Goal: Book appointment/travel/reservation

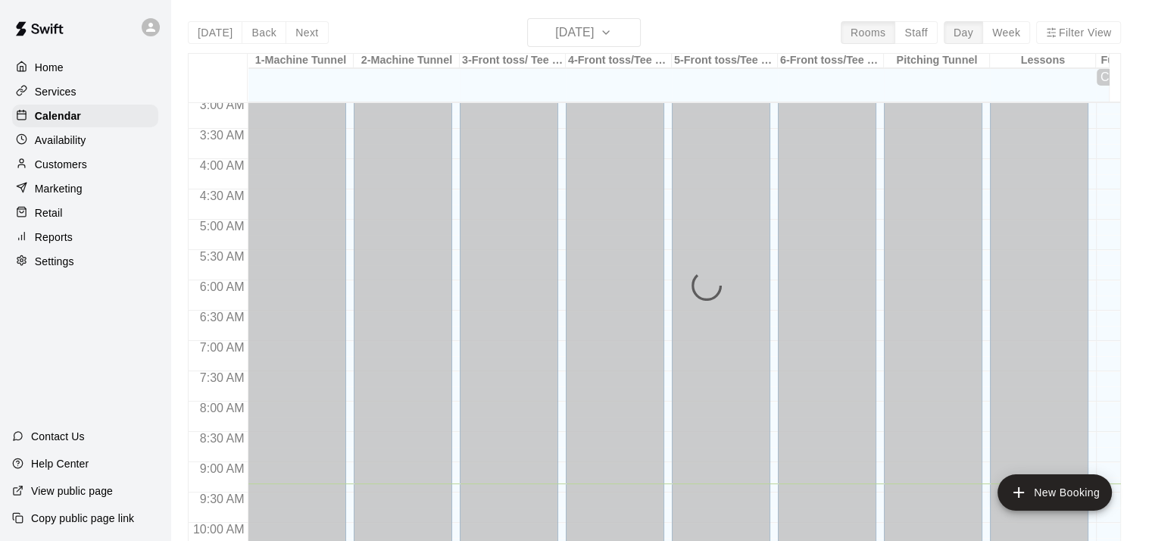
scroll to position [189, 0]
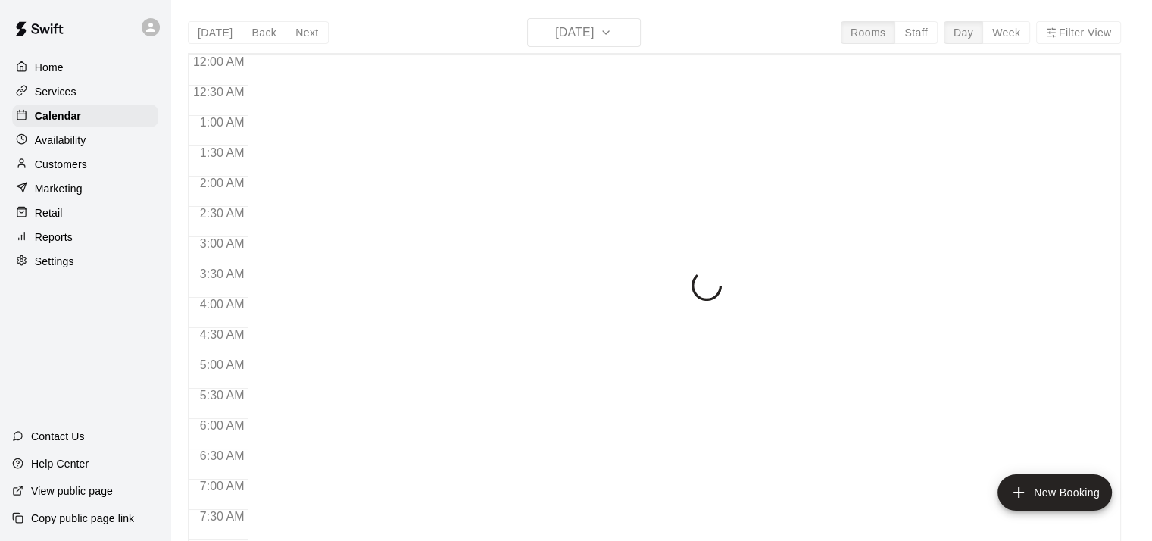
scroll to position [567, 0]
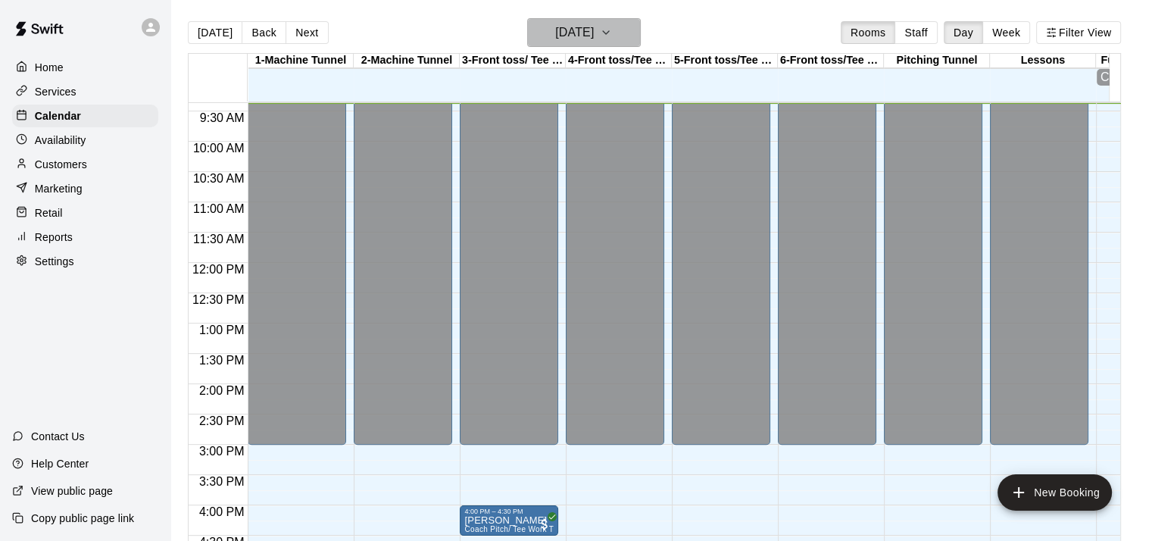
click at [612, 29] on icon "button" at bounding box center [606, 32] width 12 height 18
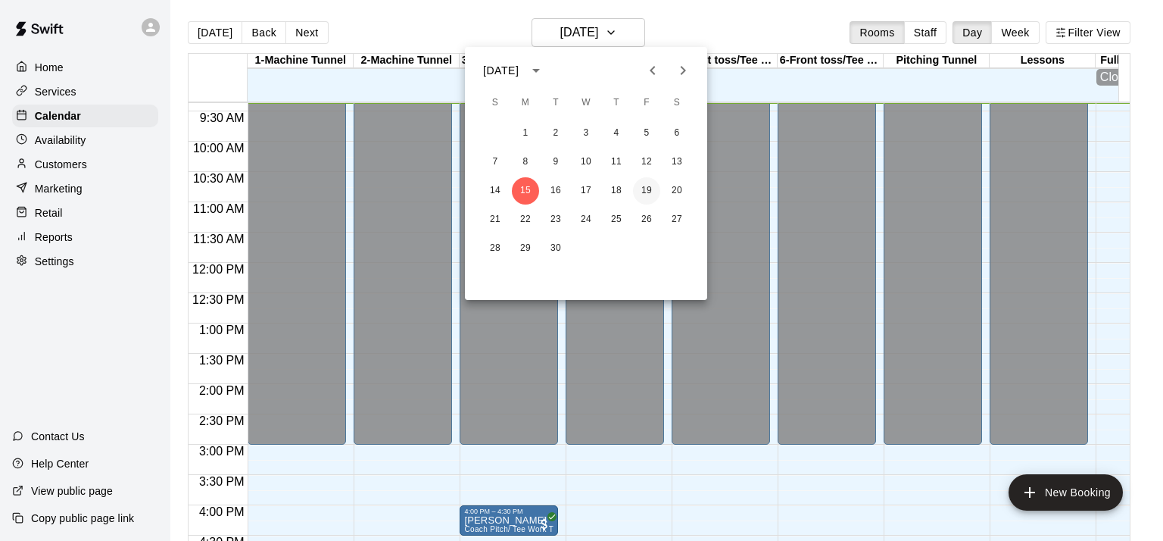
click at [645, 190] on button "19" at bounding box center [646, 190] width 27 height 27
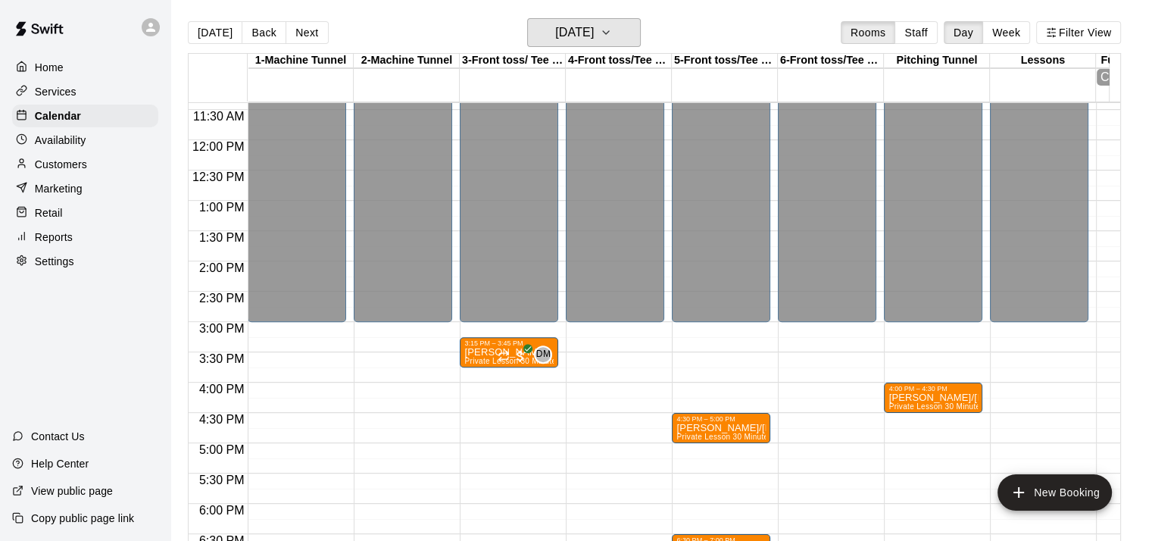
scroll to position [697, 0]
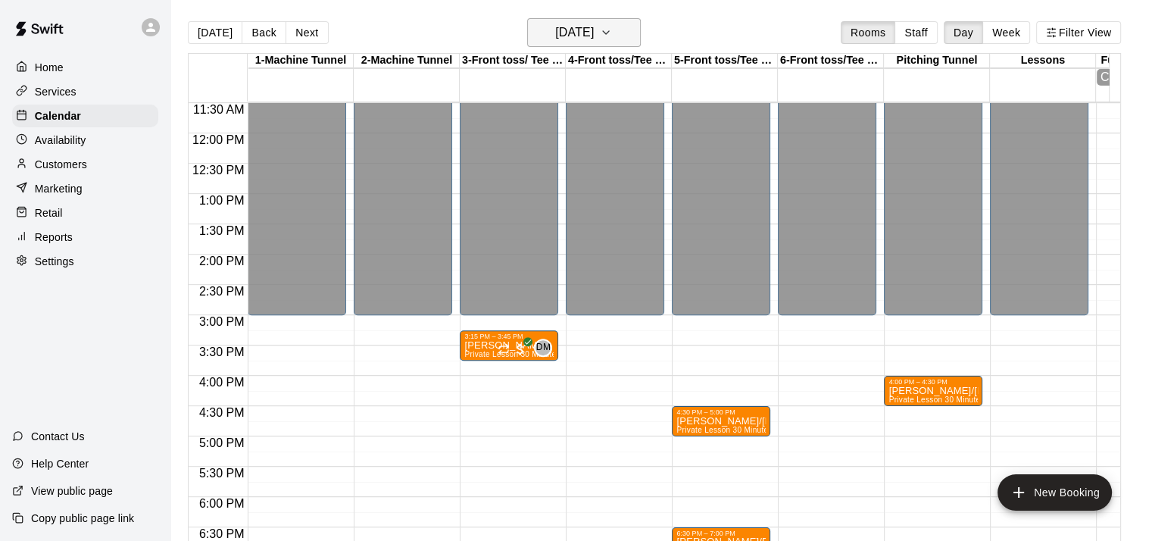
click at [594, 26] on h6 "Friday Sep 19" at bounding box center [574, 32] width 39 height 21
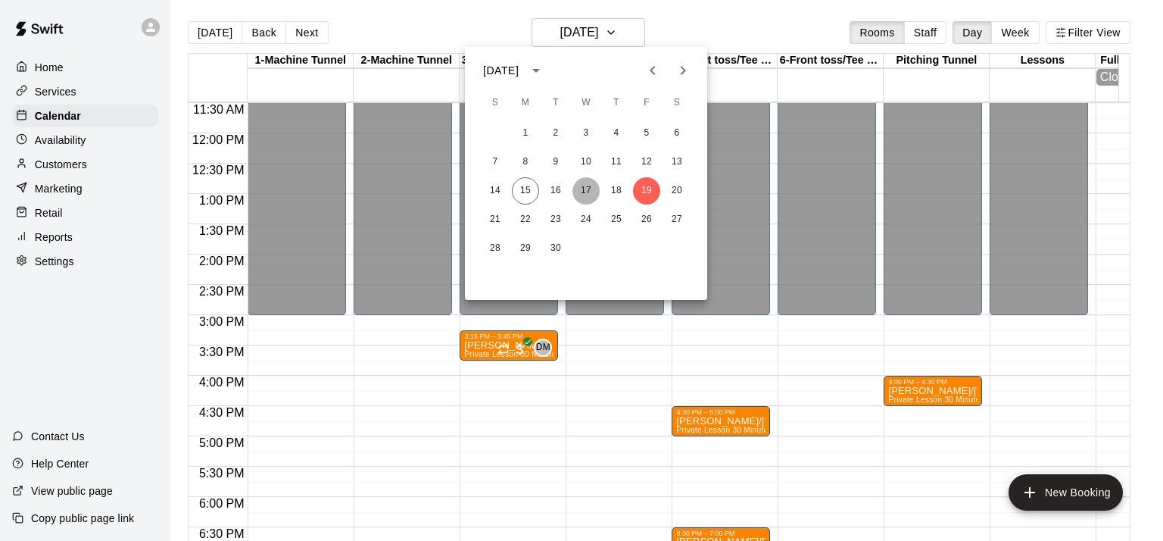
click at [586, 190] on button "17" at bounding box center [586, 190] width 27 height 27
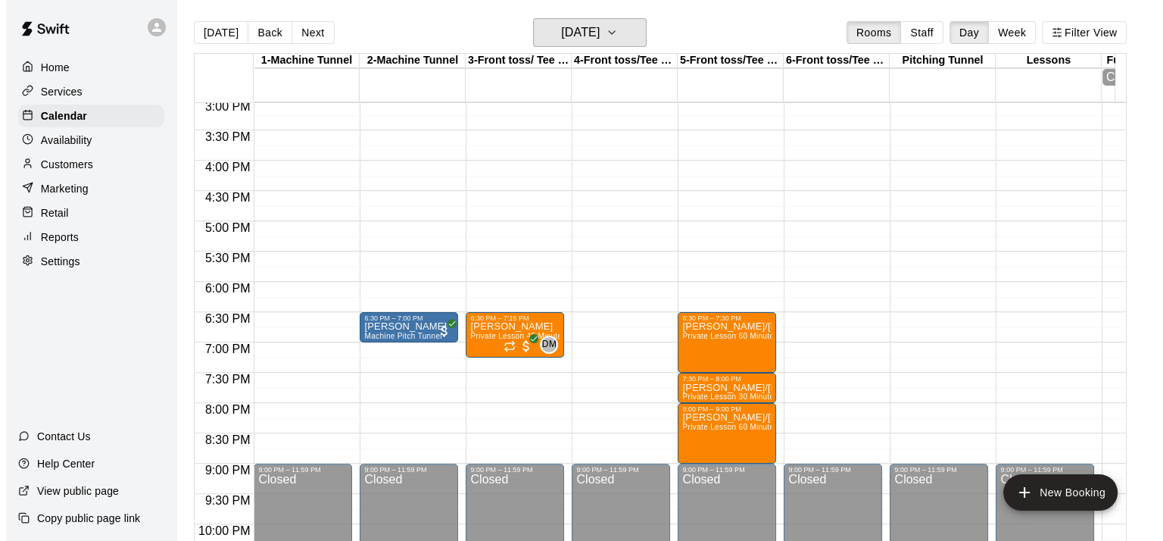
scroll to position [915, 0]
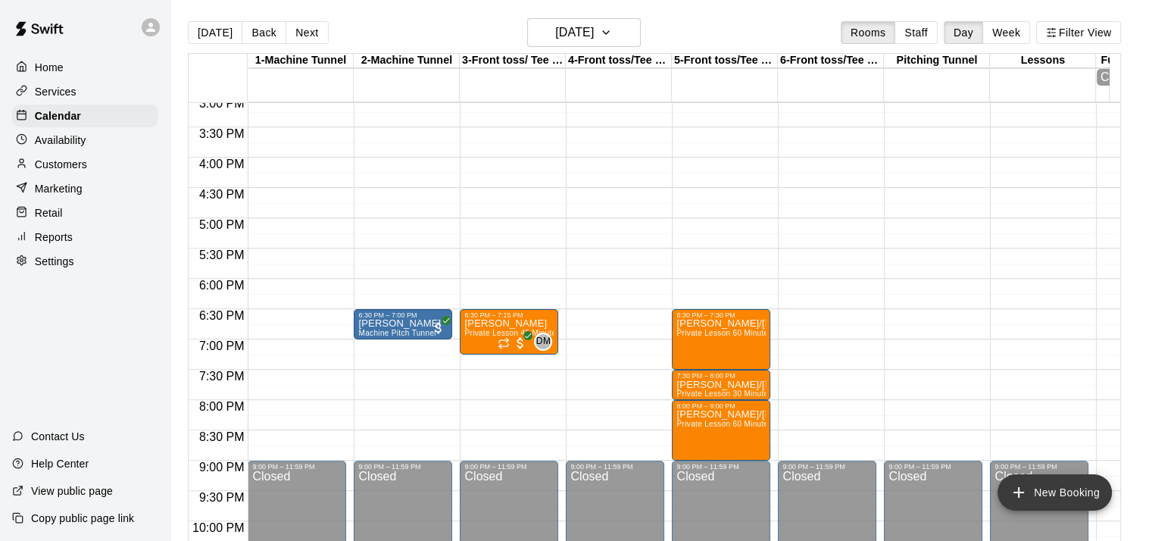
click at [1036, 486] on button "New Booking" at bounding box center [1054, 492] width 114 height 36
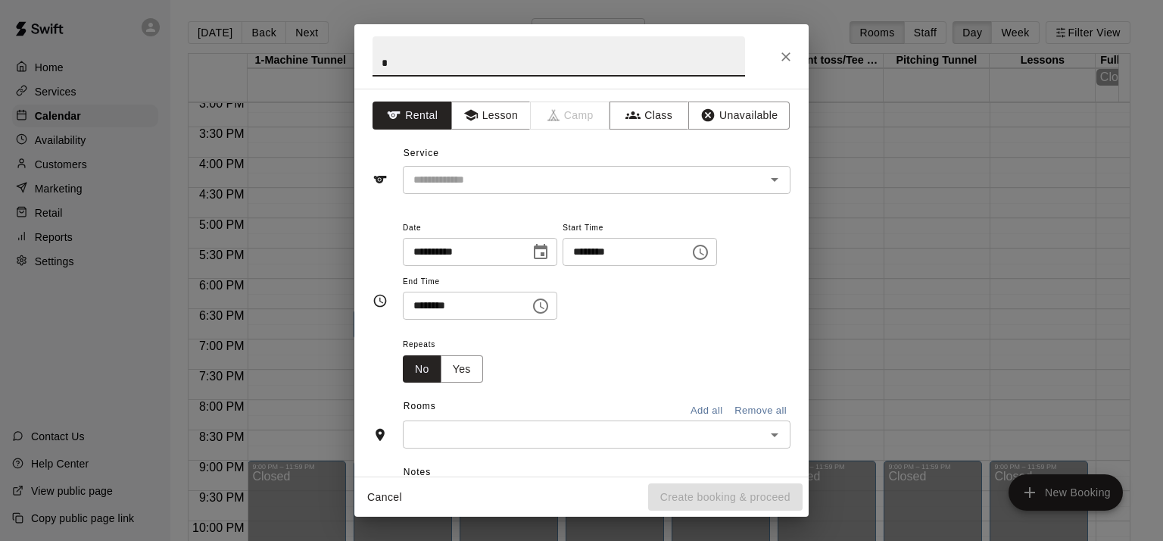
click at [392, 57] on input "*" at bounding box center [559, 56] width 373 height 40
type input "**********"
click at [483, 121] on button "Lesson" at bounding box center [491, 115] width 80 height 28
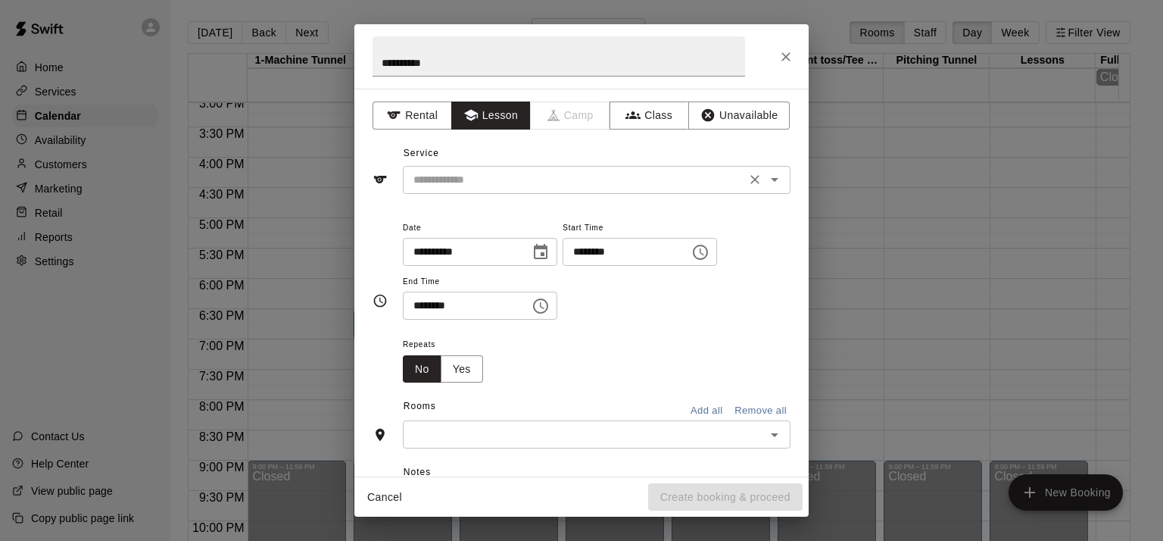
click at [485, 185] on input "text" at bounding box center [574, 179] width 334 height 19
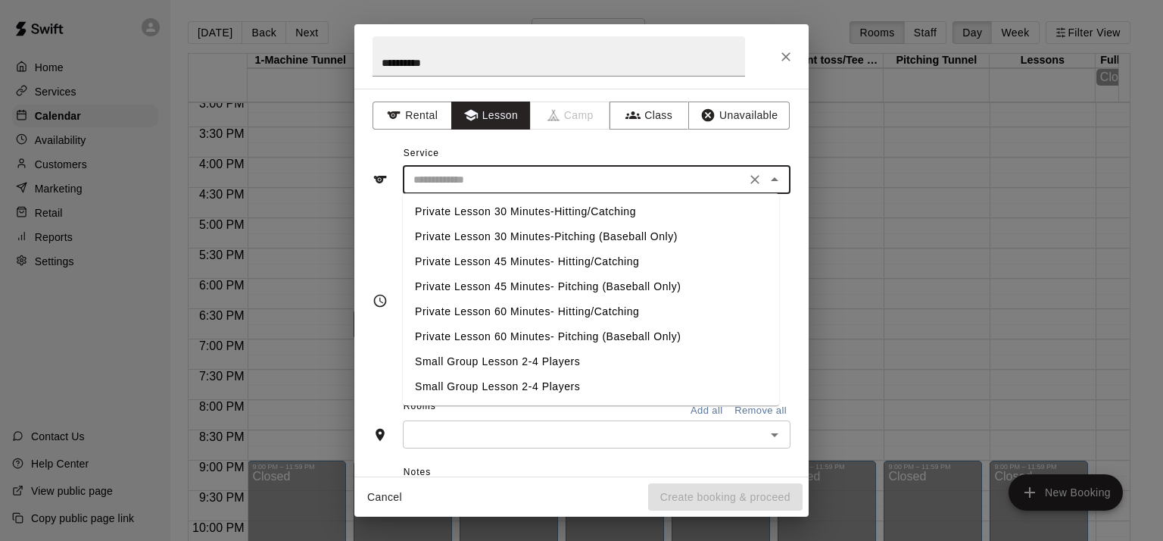
click at [513, 262] on li "Private Lesson 45 Minutes- Hitting/Catching" at bounding box center [591, 261] width 376 height 25
type input "**********"
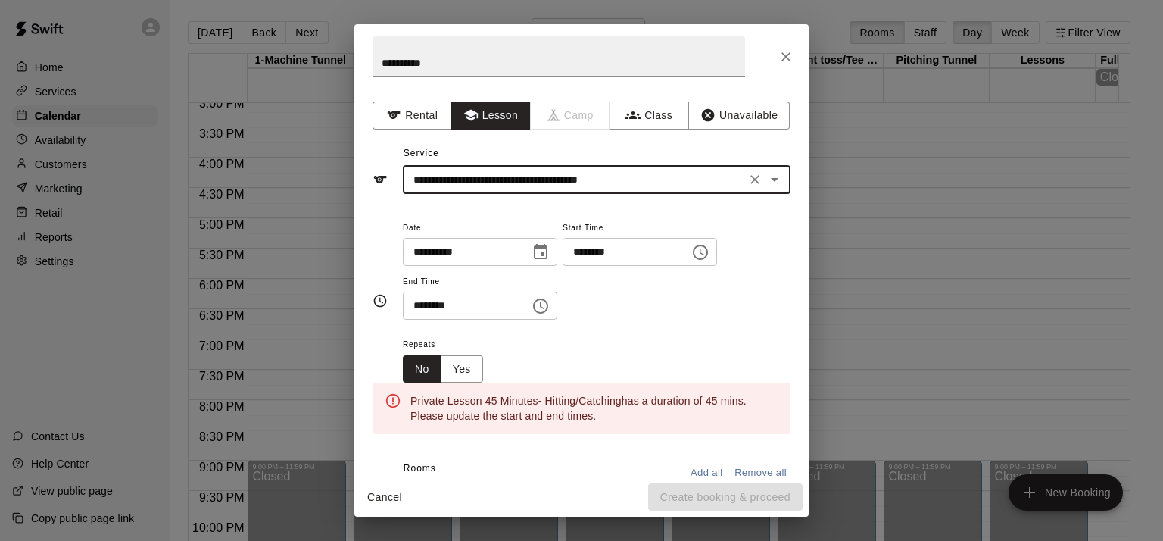
click at [710, 250] on icon "Choose time, selected time is 9:00 AM" at bounding box center [700, 252] width 18 height 18
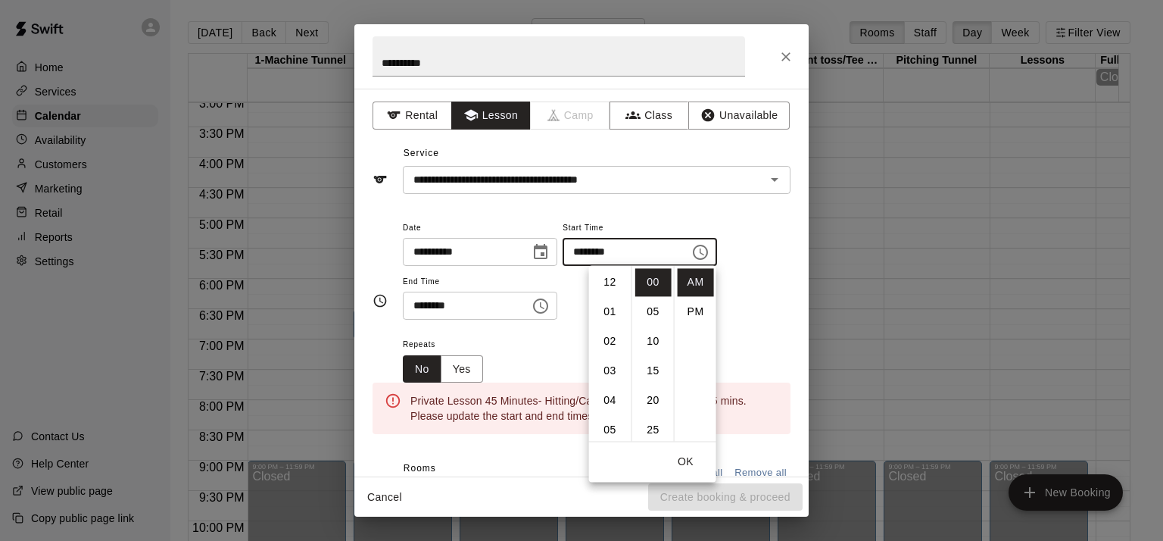
scroll to position [266, 0]
click at [697, 312] on li "PM" at bounding box center [696, 312] width 36 height 28
type input "********"
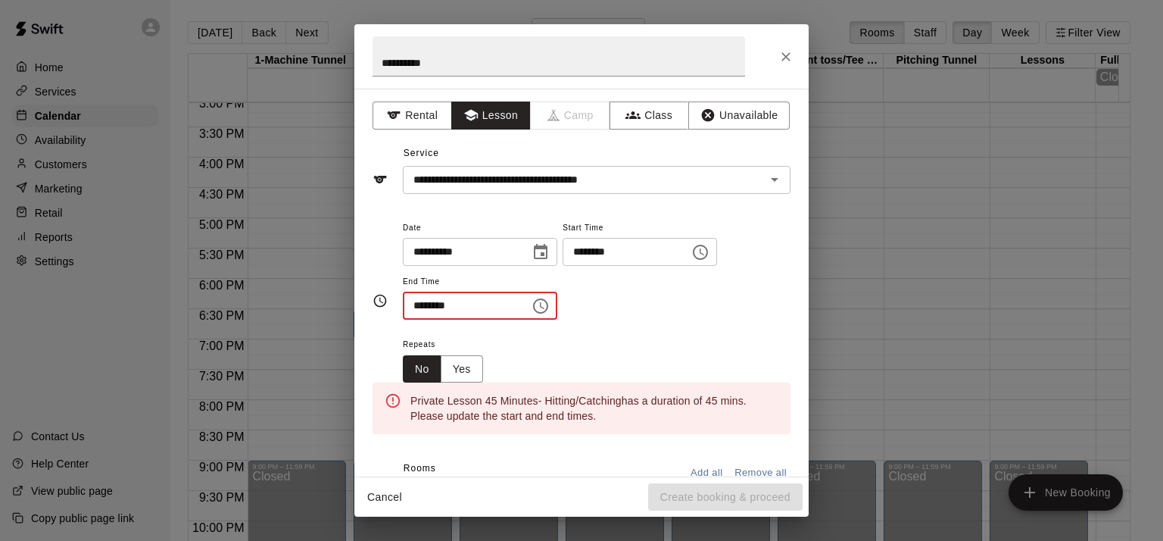
click at [481, 298] on input "********" at bounding box center [461, 306] width 117 height 28
click at [550, 304] on icon "Choose time, selected time is 9:30 AM" at bounding box center [541, 306] width 18 height 18
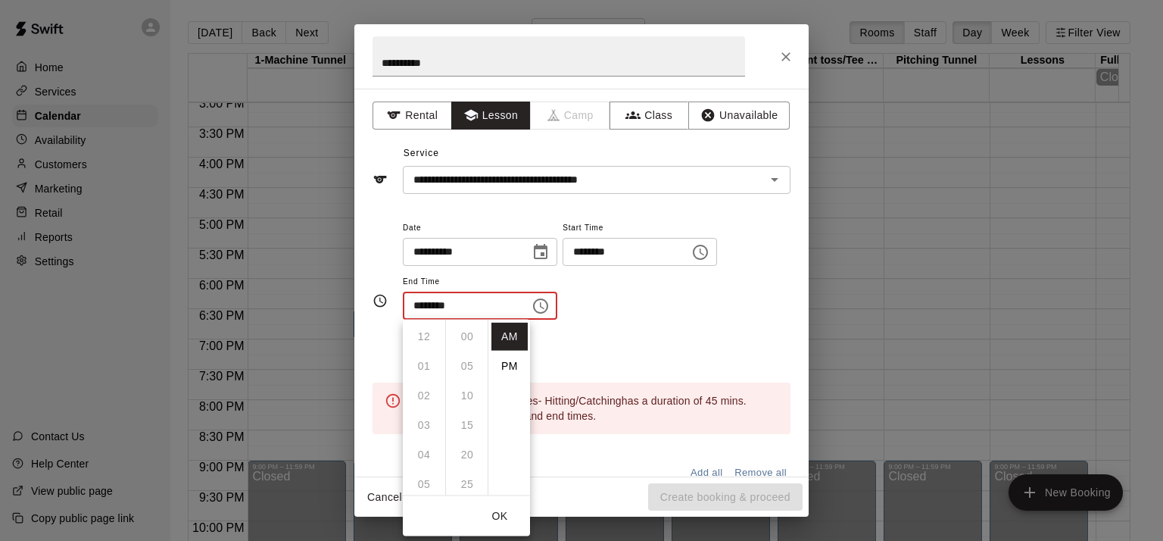
scroll to position [177, 0]
click at [417, 335] on ul "12 01 02 03 04 05 06 07 08 09 10 11" at bounding box center [424, 408] width 42 height 176
click at [510, 367] on li "PM" at bounding box center [510, 366] width 36 height 28
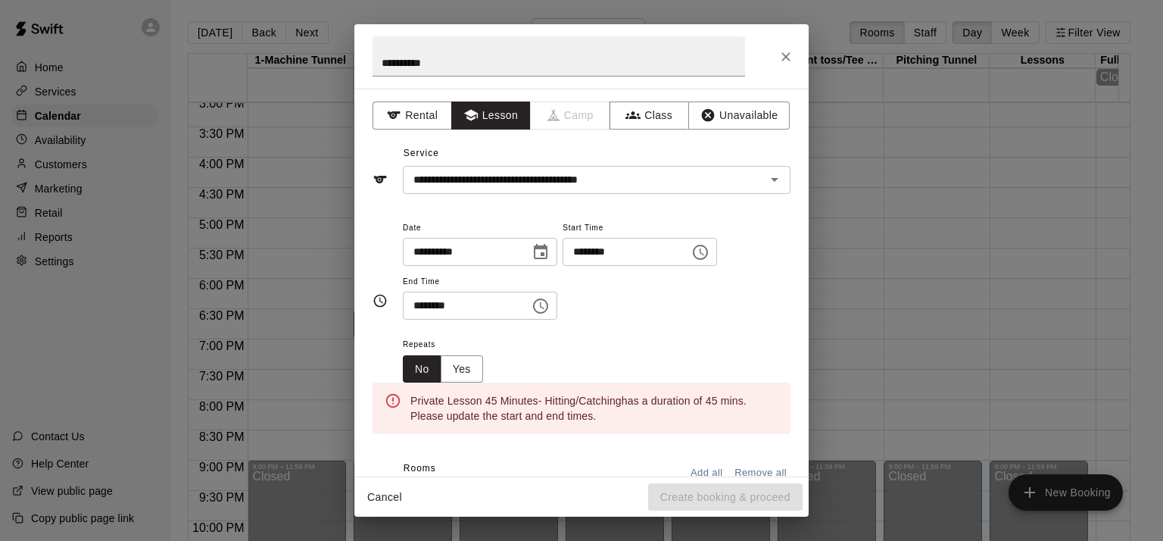
click at [520, 311] on input "********" at bounding box center [461, 306] width 117 height 28
click at [550, 307] on icon "Choose time, selected time is 9:30 PM" at bounding box center [541, 306] width 18 height 18
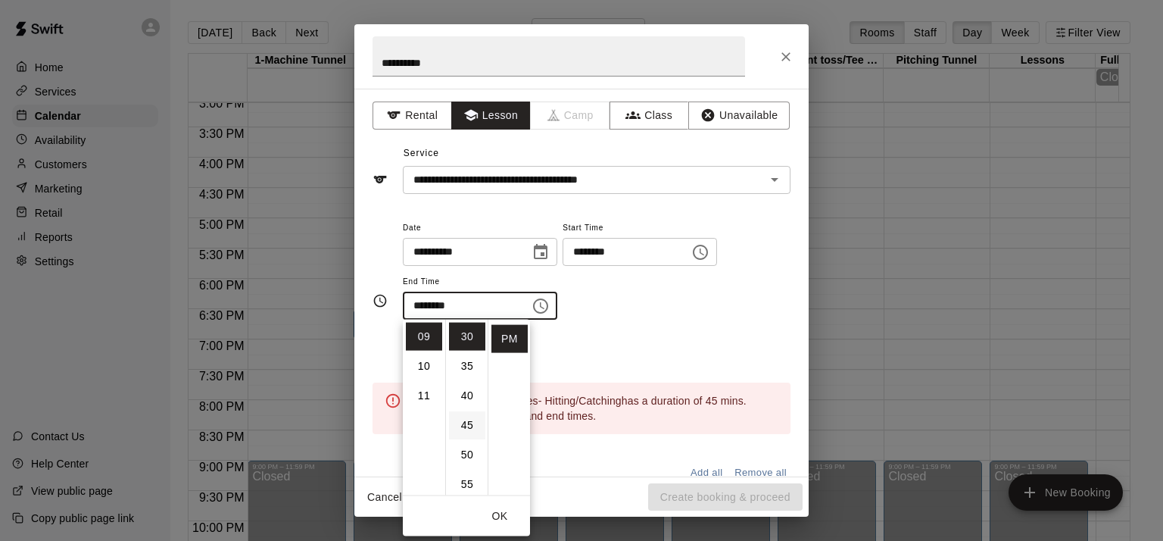
click at [463, 426] on li "45" at bounding box center [467, 425] width 36 height 28
type input "********"
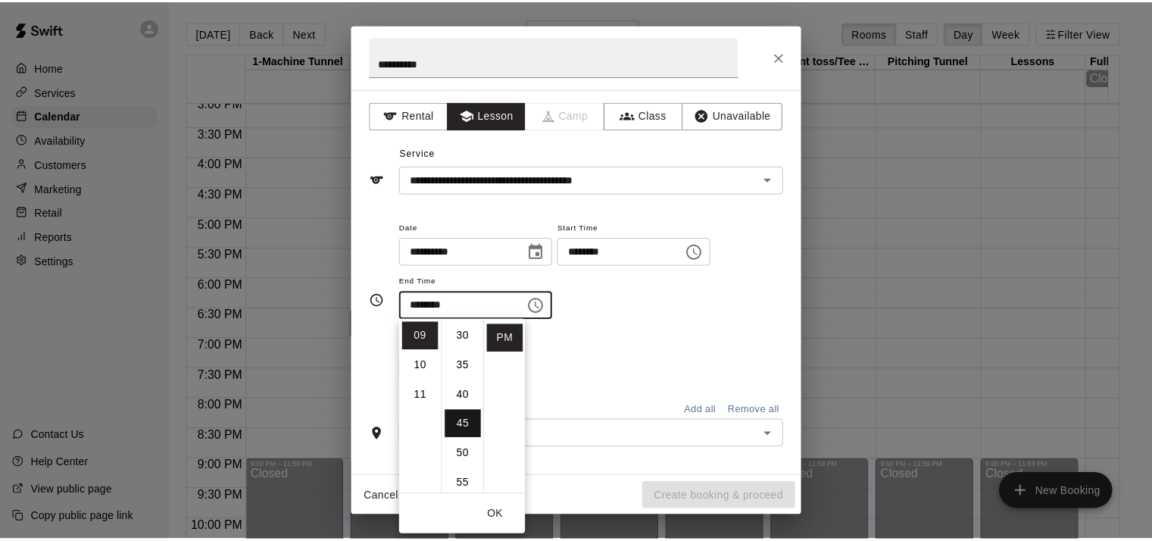
scroll to position [266, 0]
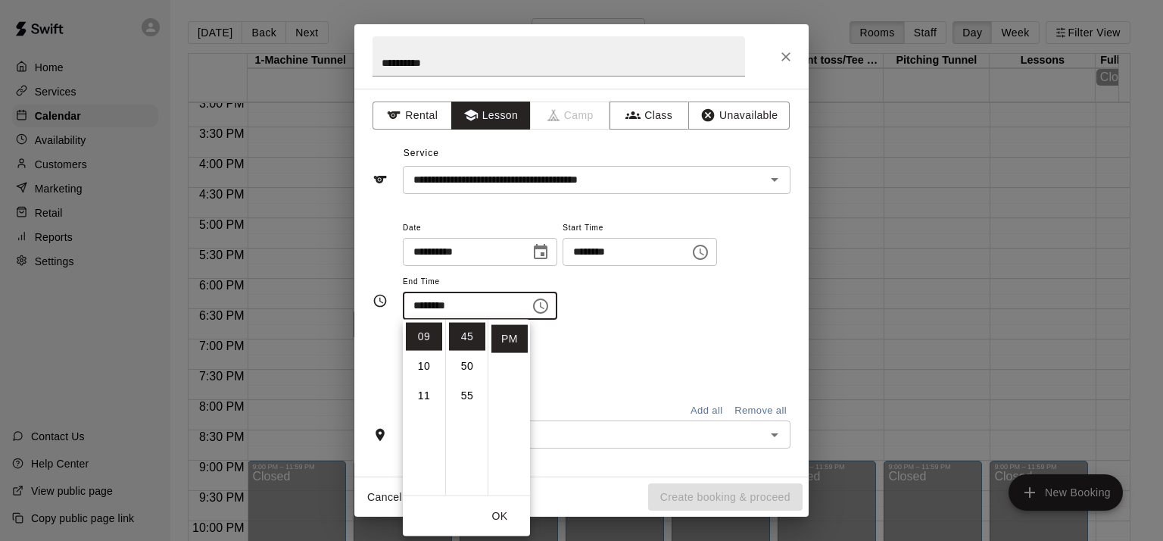
click at [640, 359] on div "Repeats No Yes" at bounding box center [597, 359] width 388 height 48
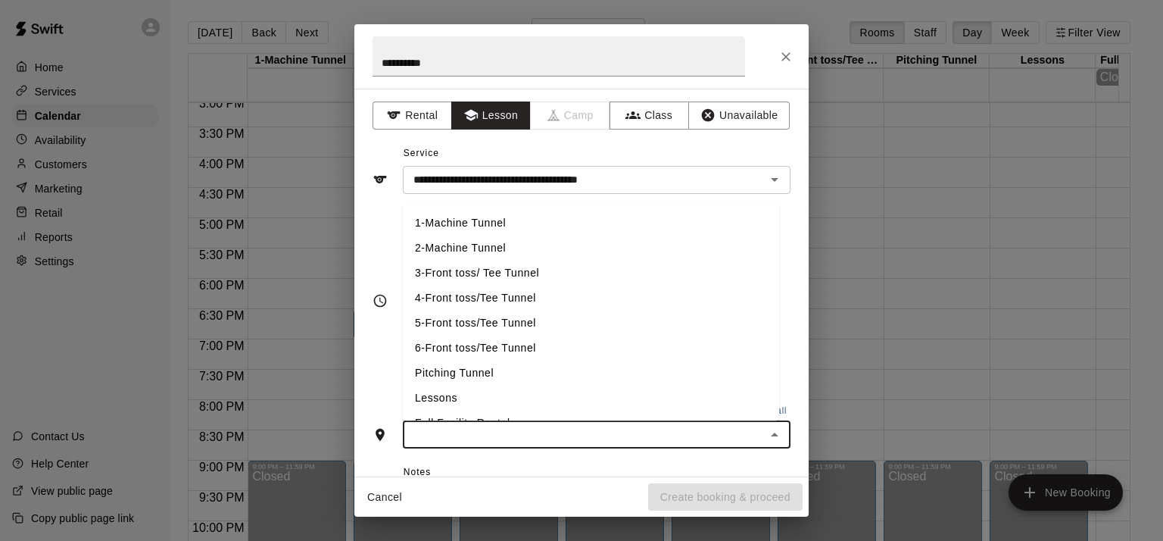
click at [603, 438] on input "text" at bounding box center [584, 434] width 354 height 19
click at [625, 325] on li "5-Front toss/Tee Tunnel" at bounding box center [591, 323] width 376 height 25
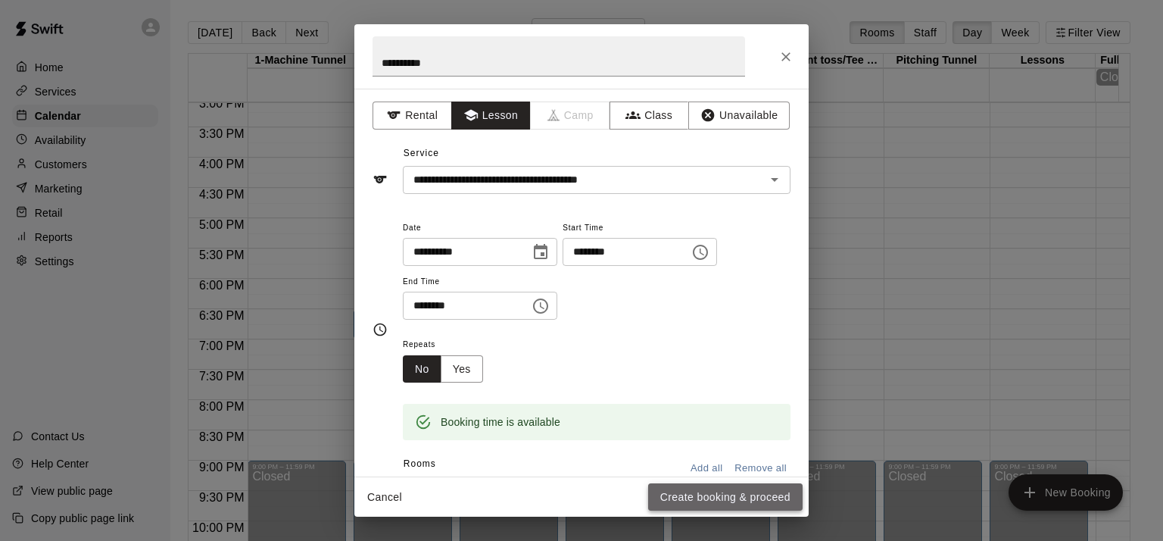
click at [706, 492] on button "Create booking & proceed" at bounding box center [725, 497] width 155 height 28
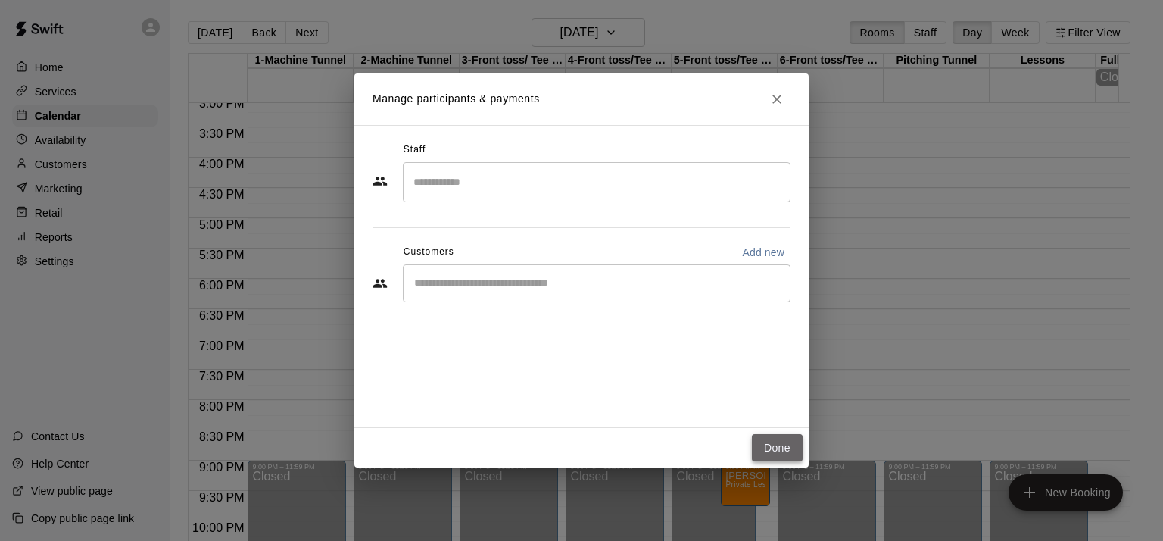
click at [782, 448] on button "Done" at bounding box center [777, 448] width 51 height 28
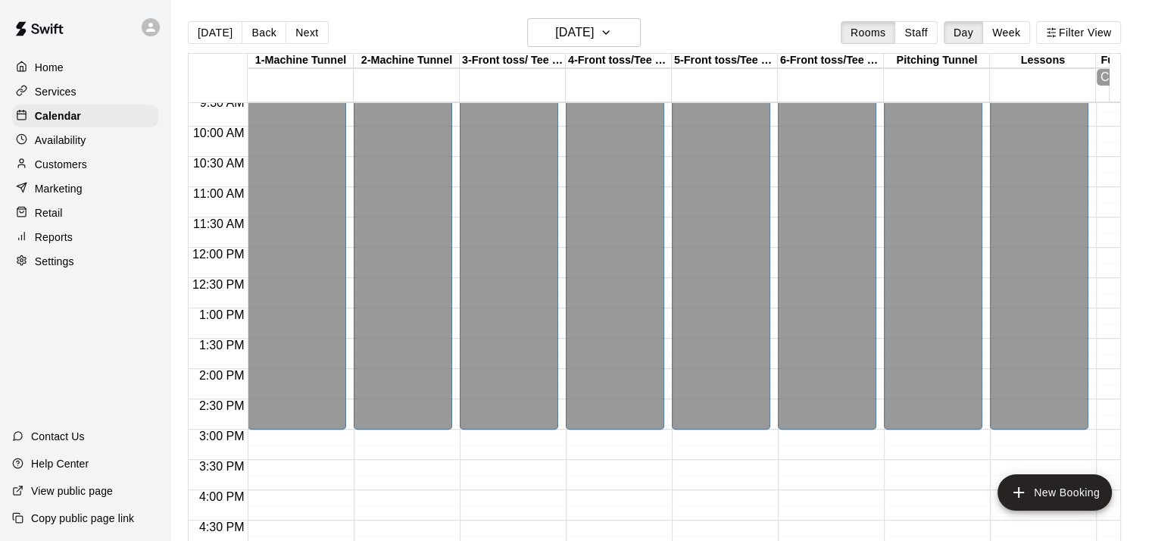
scroll to position [580, 0]
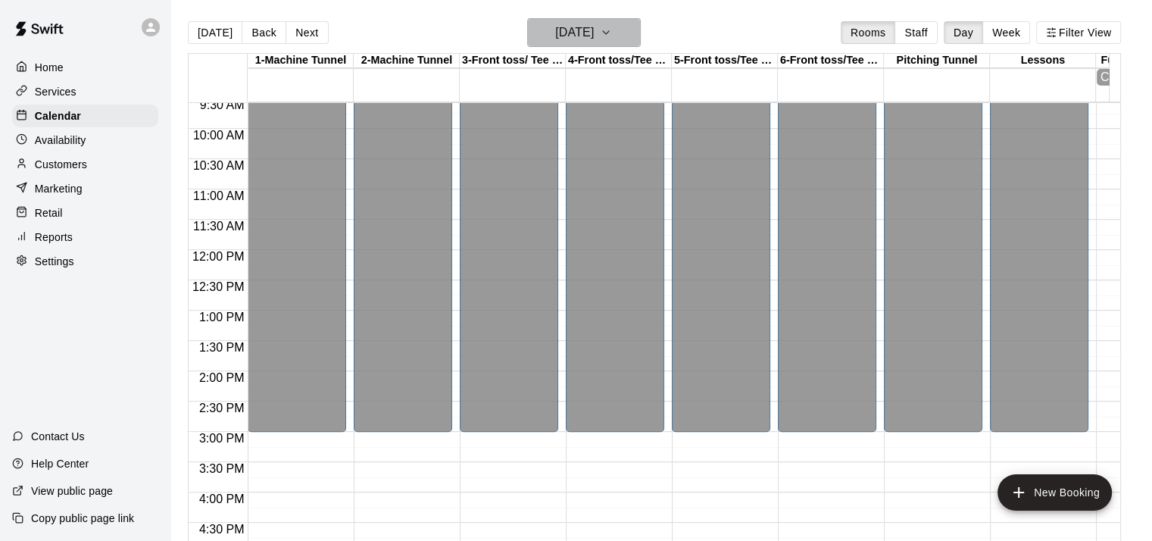
click at [594, 30] on h6 "Wednesday Sep 17" at bounding box center [574, 32] width 39 height 21
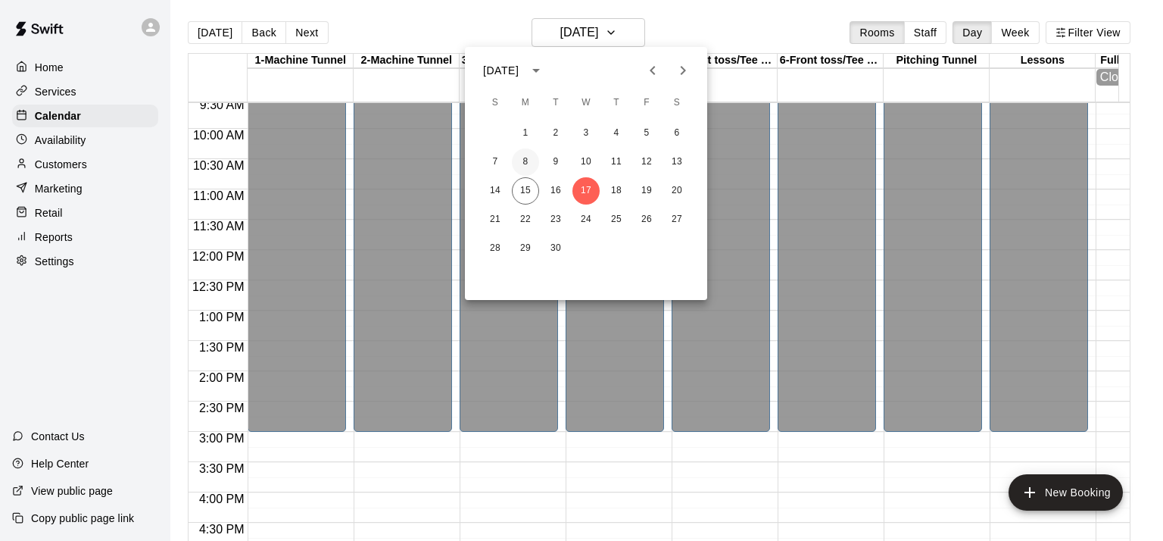
click at [519, 161] on button "8" at bounding box center [525, 161] width 27 height 27
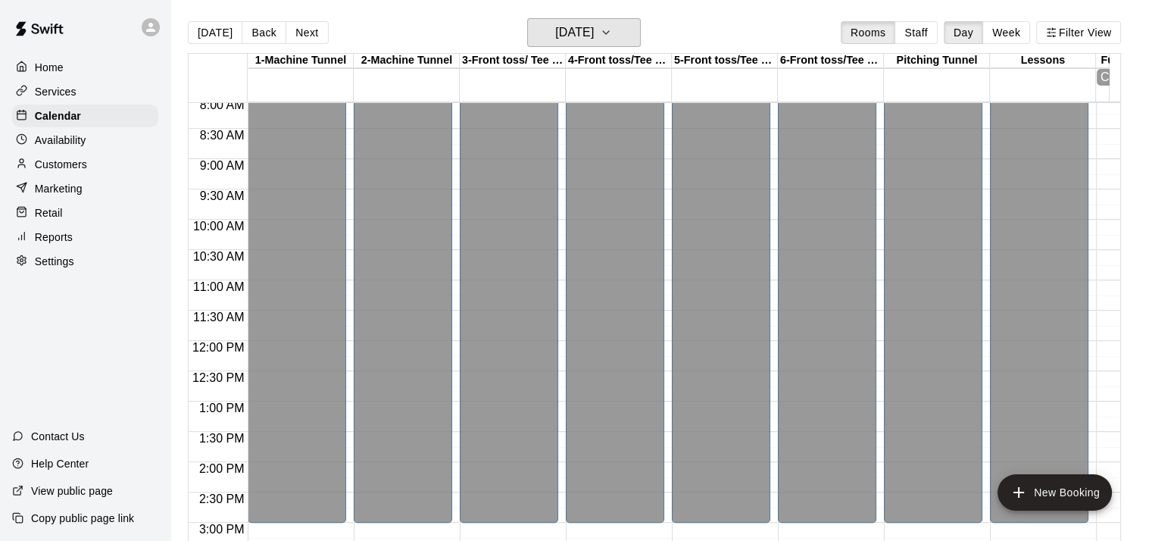
scroll to position [421, 0]
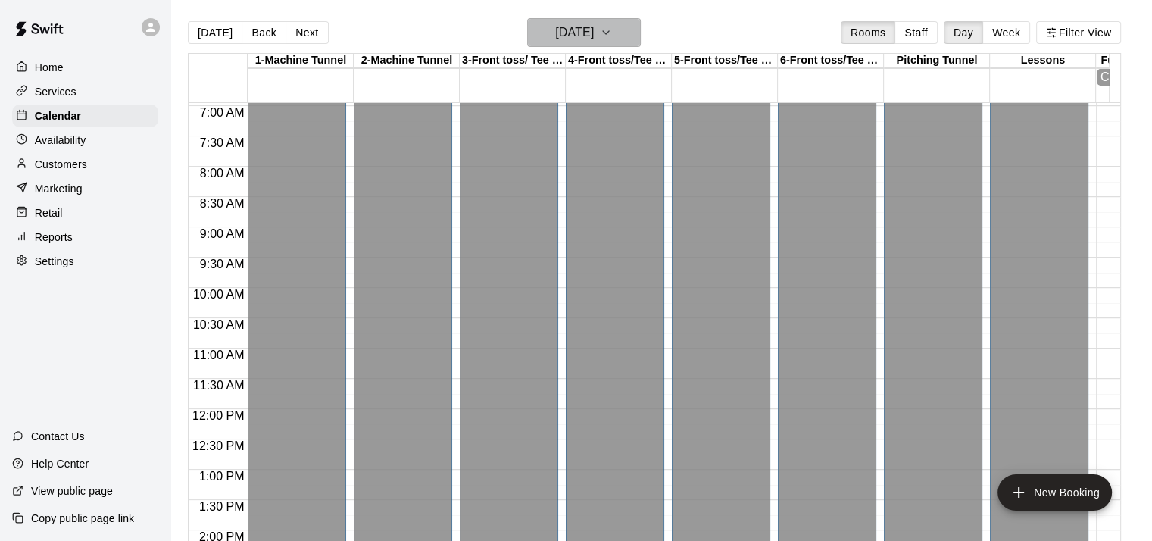
click at [621, 29] on button "Monday Sep 08" at bounding box center [584, 32] width 114 height 29
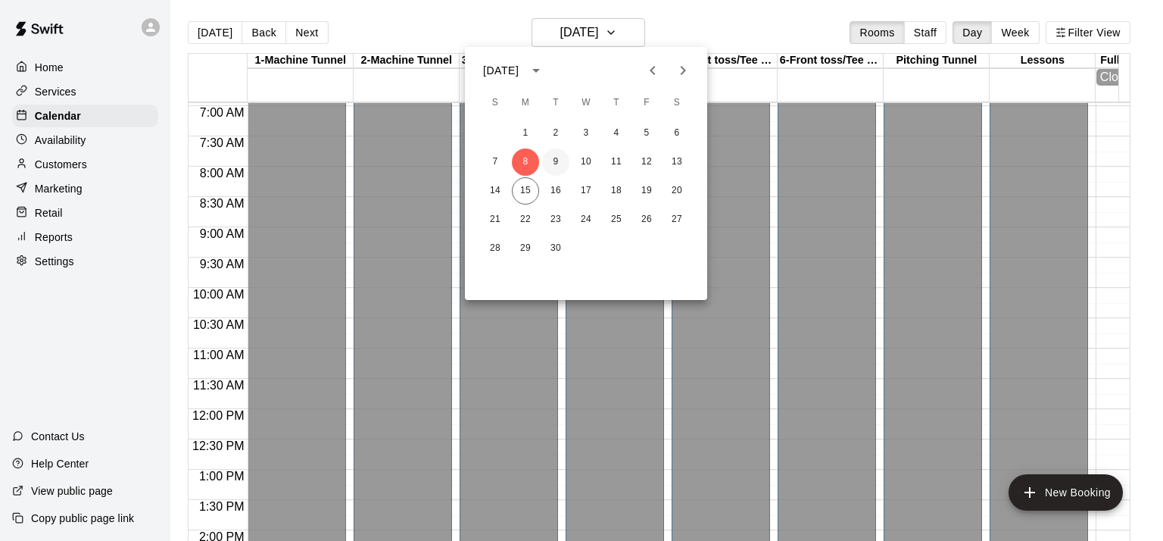
click at [554, 163] on button "9" at bounding box center [555, 161] width 27 height 27
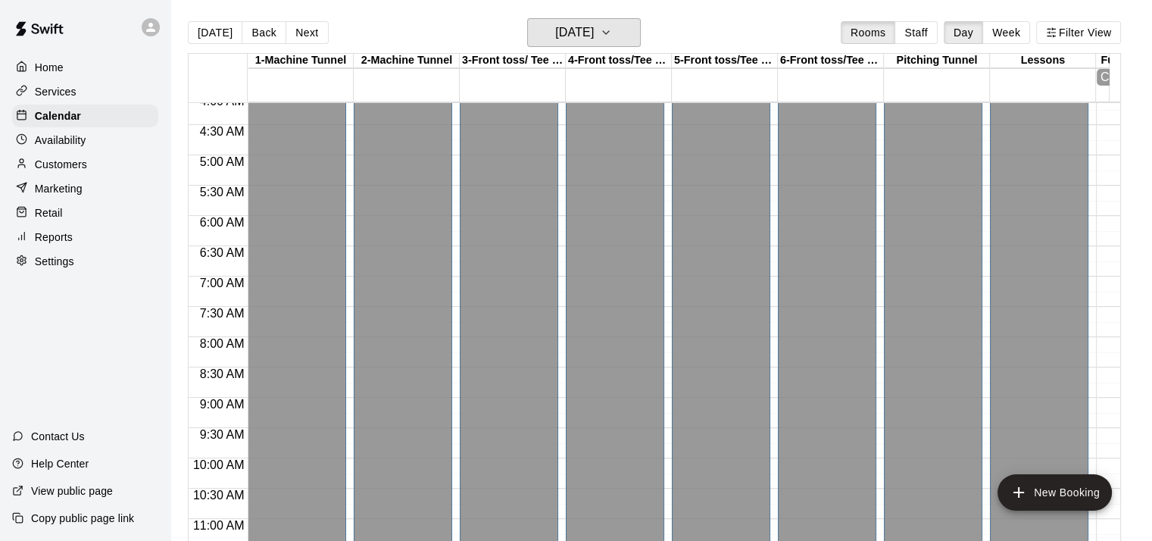
scroll to position [248, 0]
click at [622, 33] on button "Tuesday Sep 09" at bounding box center [584, 32] width 114 height 29
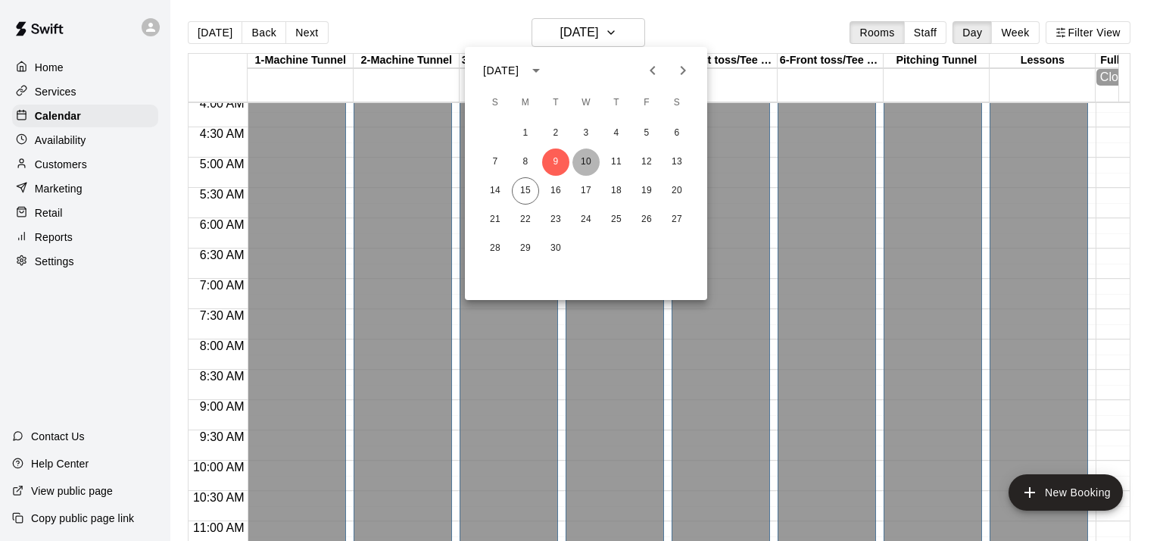
click at [587, 161] on button "10" at bounding box center [586, 161] width 27 height 27
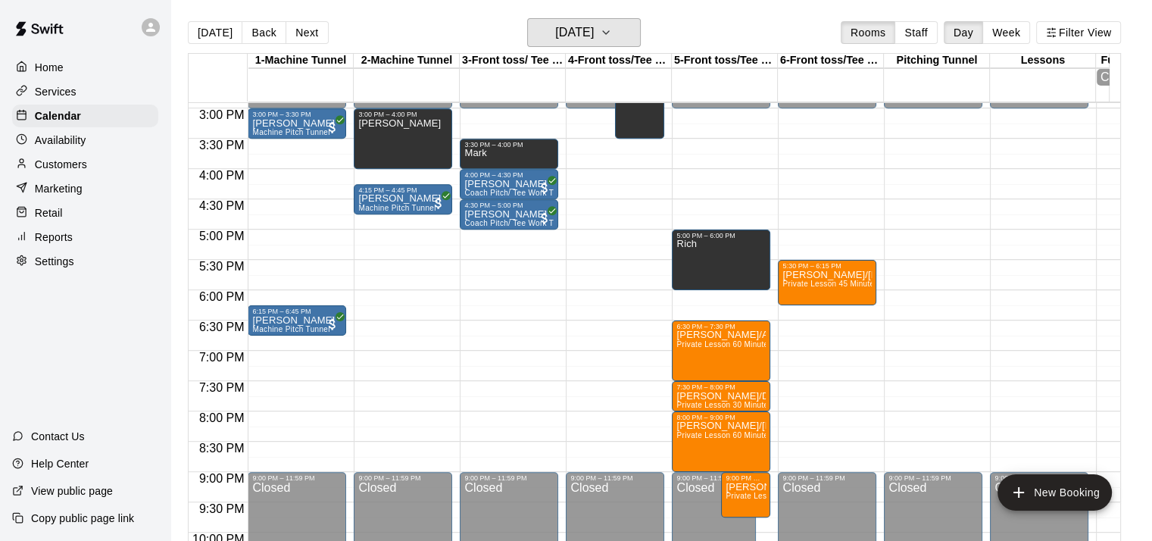
scroll to position [923, 0]
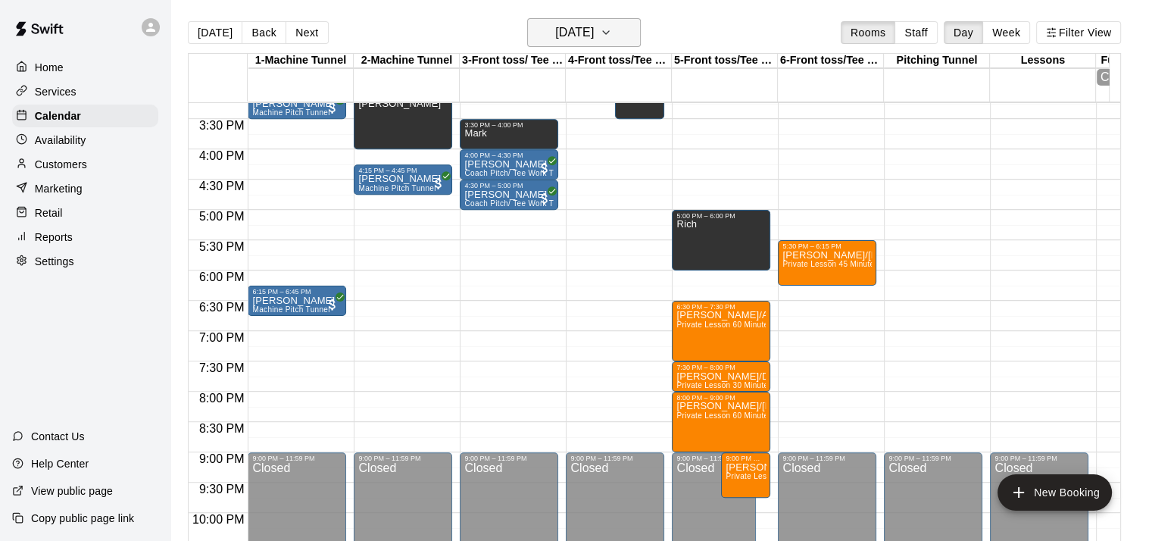
click at [594, 30] on h6 "Wednesday Sep 10" at bounding box center [574, 32] width 39 height 21
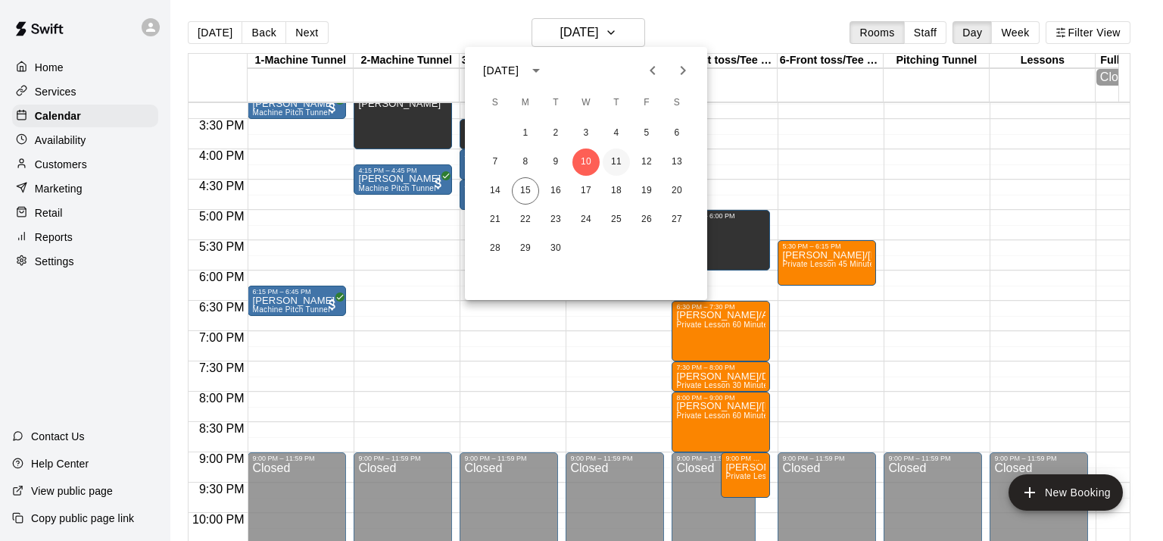
click at [614, 159] on button "11" at bounding box center [616, 161] width 27 height 27
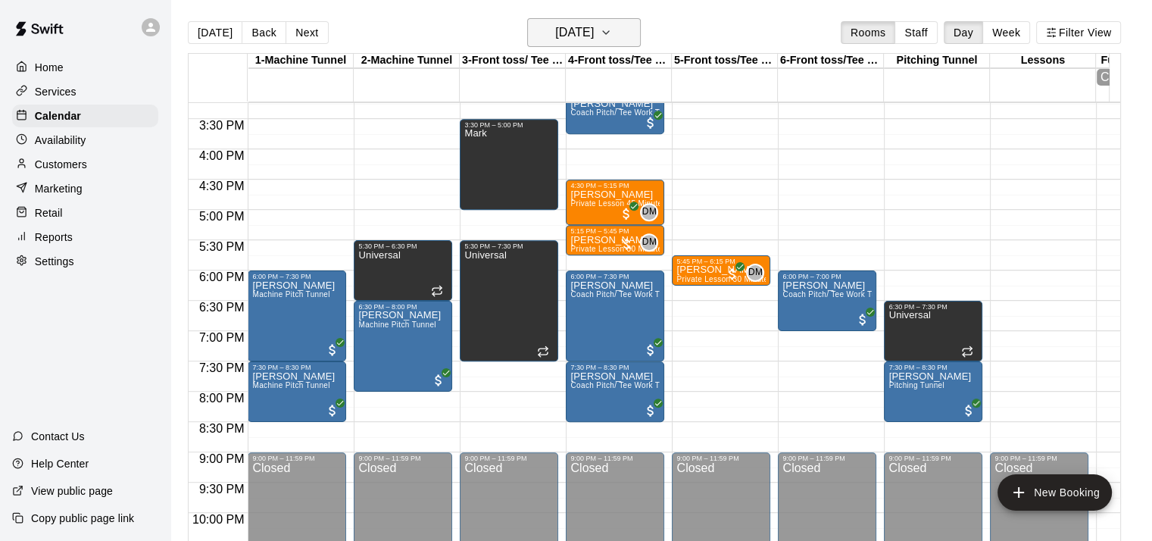
click at [594, 26] on h6 "Thursday Sep 11" at bounding box center [574, 32] width 39 height 21
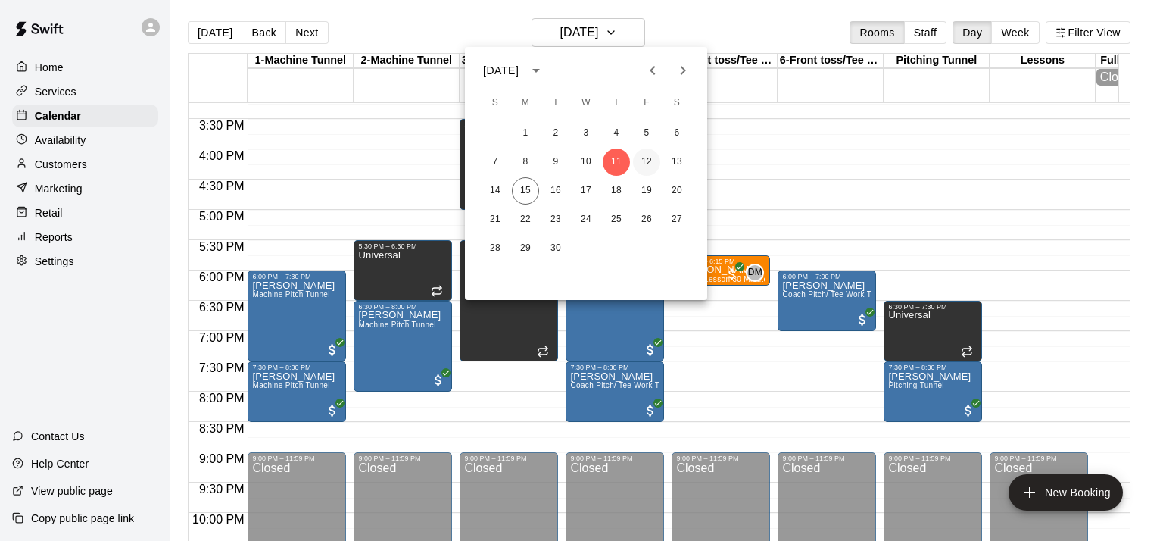
click at [648, 163] on button "12" at bounding box center [646, 161] width 27 height 27
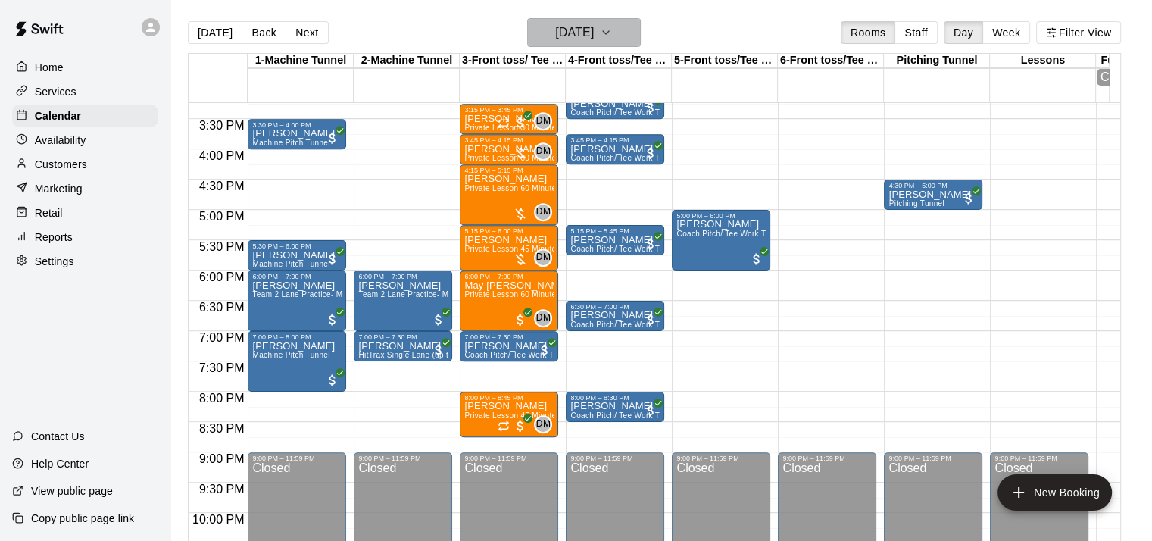
click at [612, 30] on icon "button" at bounding box center [606, 32] width 12 height 18
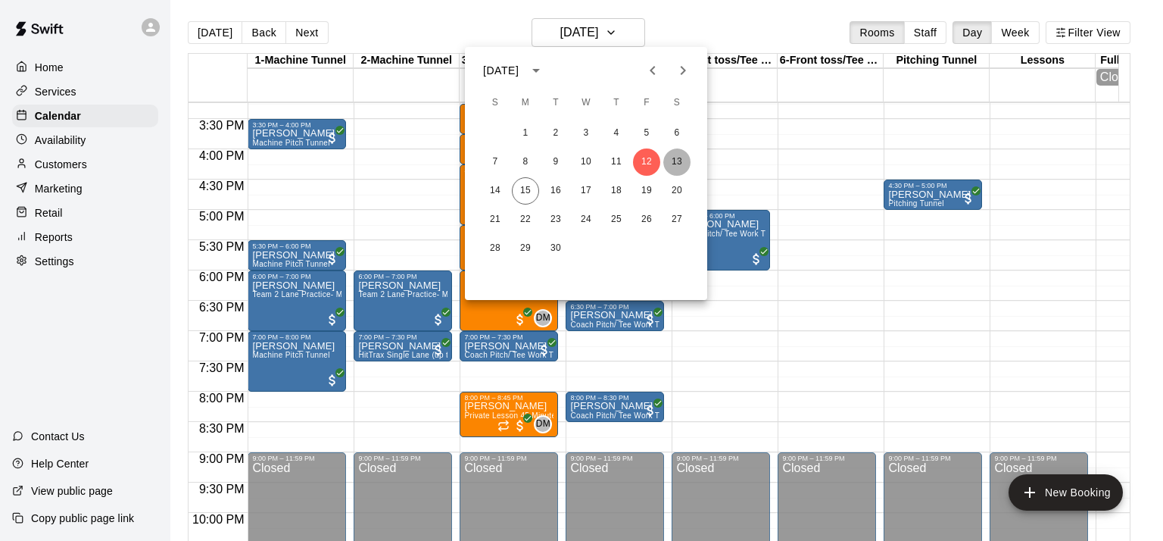
click at [677, 166] on button "13" at bounding box center [676, 161] width 27 height 27
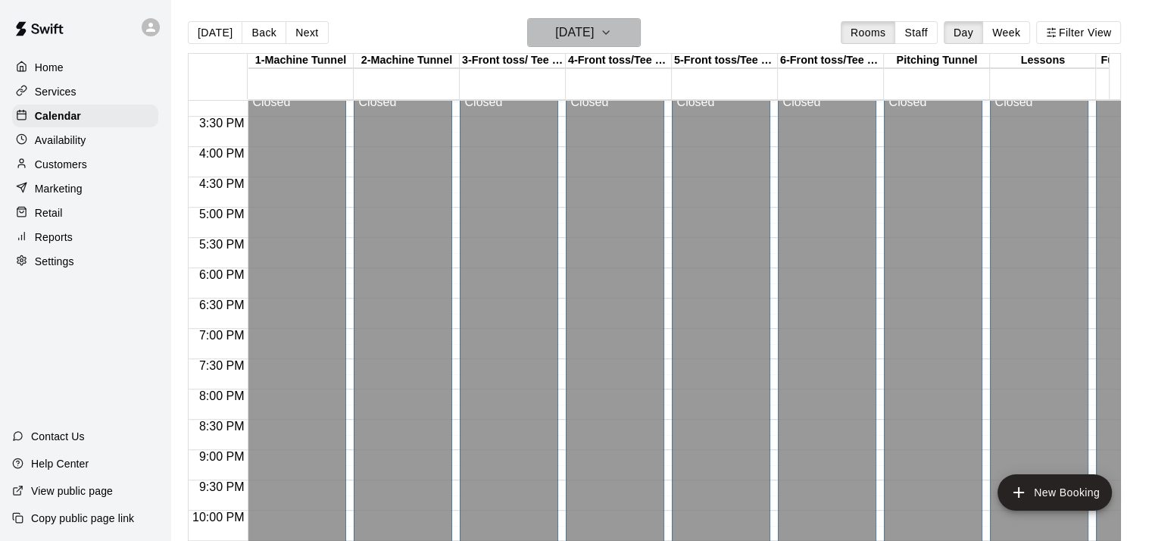
click at [578, 23] on h6 "Saturday Sep 13" at bounding box center [574, 32] width 39 height 21
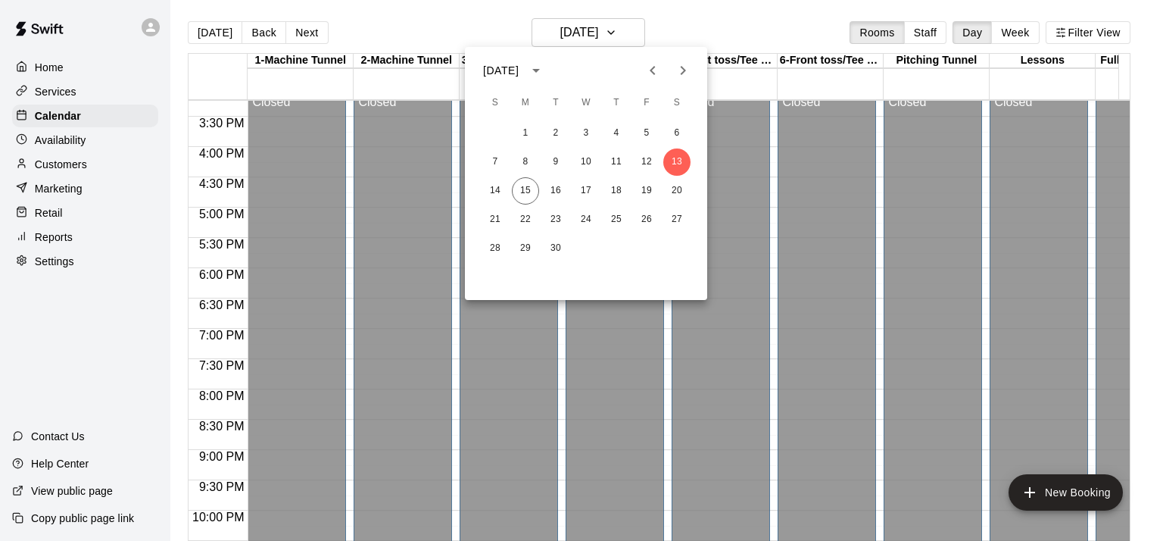
drag, startPoint x: 1124, startPoint y: 387, endPoint x: 1120, endPoint y: 301, distance: 86.4
click at [1120, 301] on div at bounding box center [581, 270] width 1163 height 541
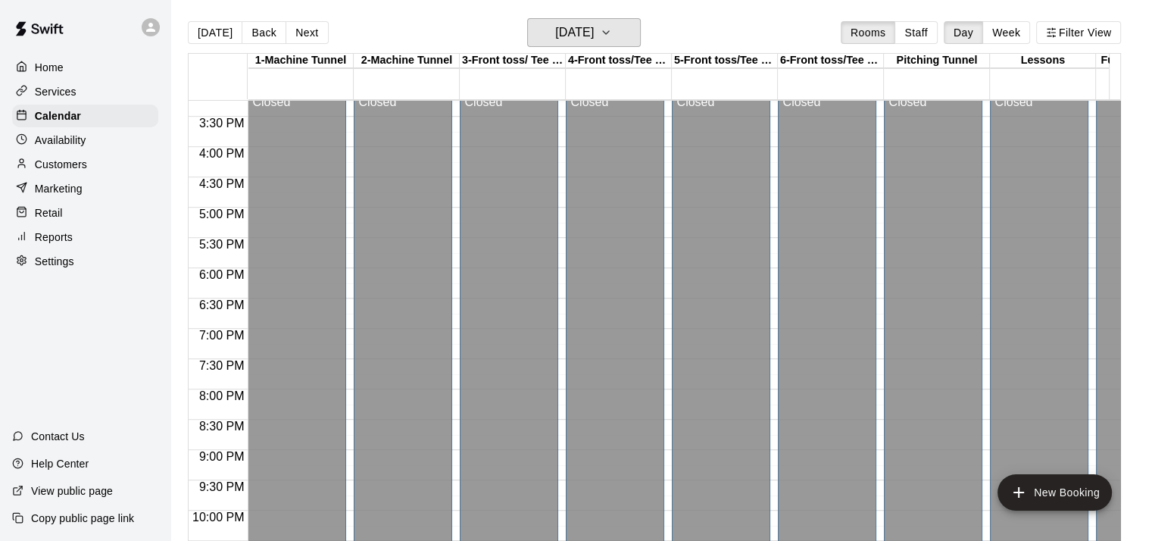
scroll to position [533, 0]
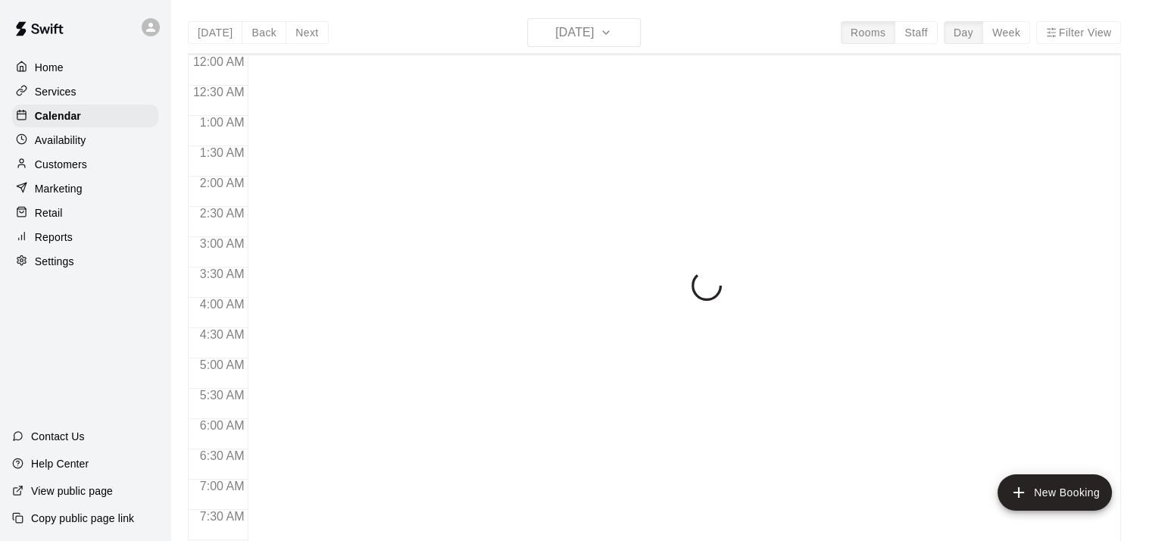
scroll to position [599, 0]
